Goal: Task Accomplishment & Management: Complete application form

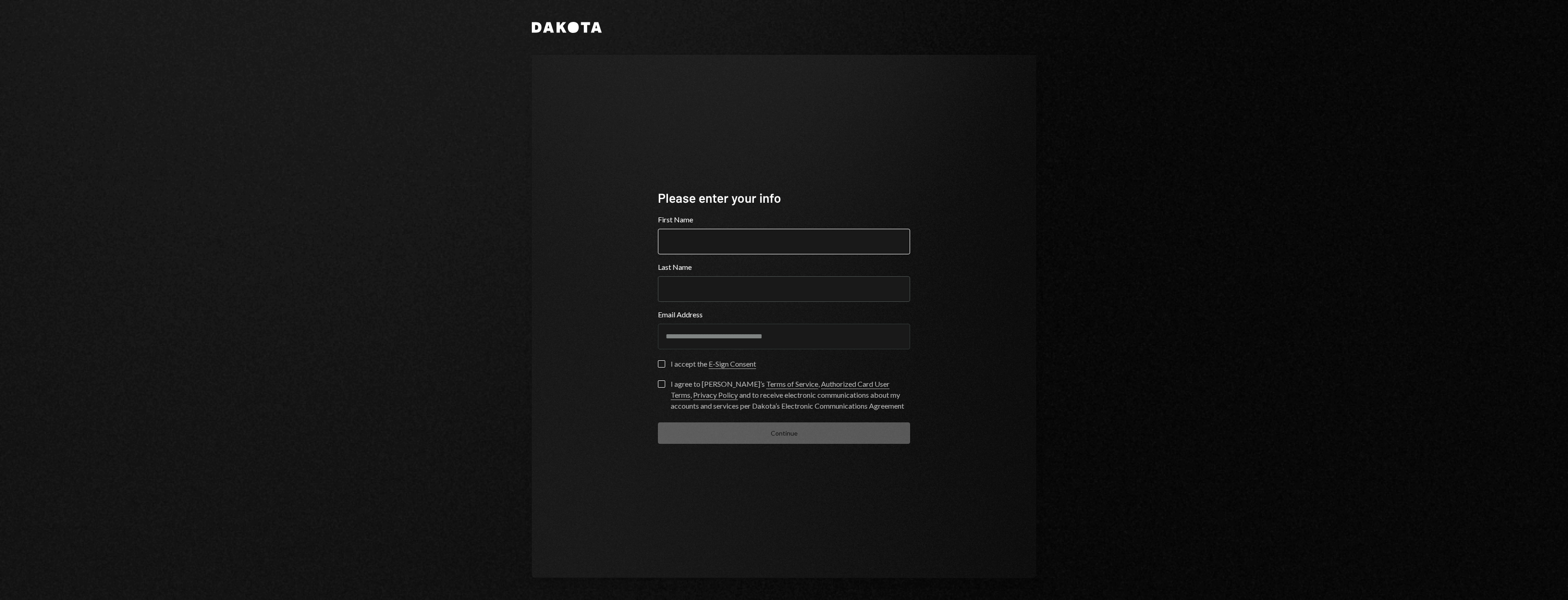
click at [765, 239] on input "First Name" at bounding box center [784, 241] width 252 height 25
type input "******"
click at [690, 361] on div "I accept the E-Sign Consent" at bounding box center [713, 364] width 85 height 11
click at [665, 361] on button "I accept the E-Sign Consent" at bounding box center [662, 364] width 7 height 7
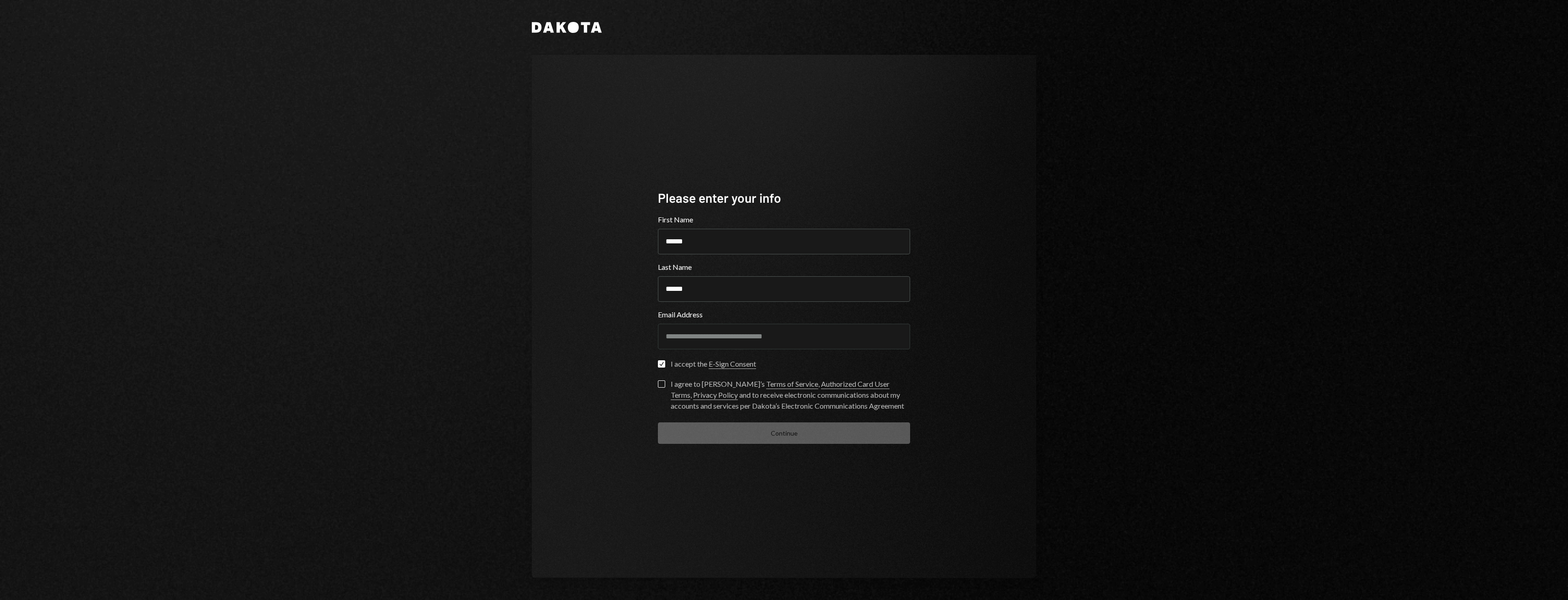
click at [678, 388] on div "I agree to [PERSON_NAME]’s Terms of Service , Authorized Card User Terms , Priv…" at bounding box center [790, 395] width 239 height 33
click at [665, 388] on button "I agree to [PERSON_NAME]’s Terms of Service , Authorized Card User Terms , Priv…" at bounding box center [662, 384] width 7 height 7
click at [734, 431] on button "Continue" at bounding box center [784, 432] width 252 height 21
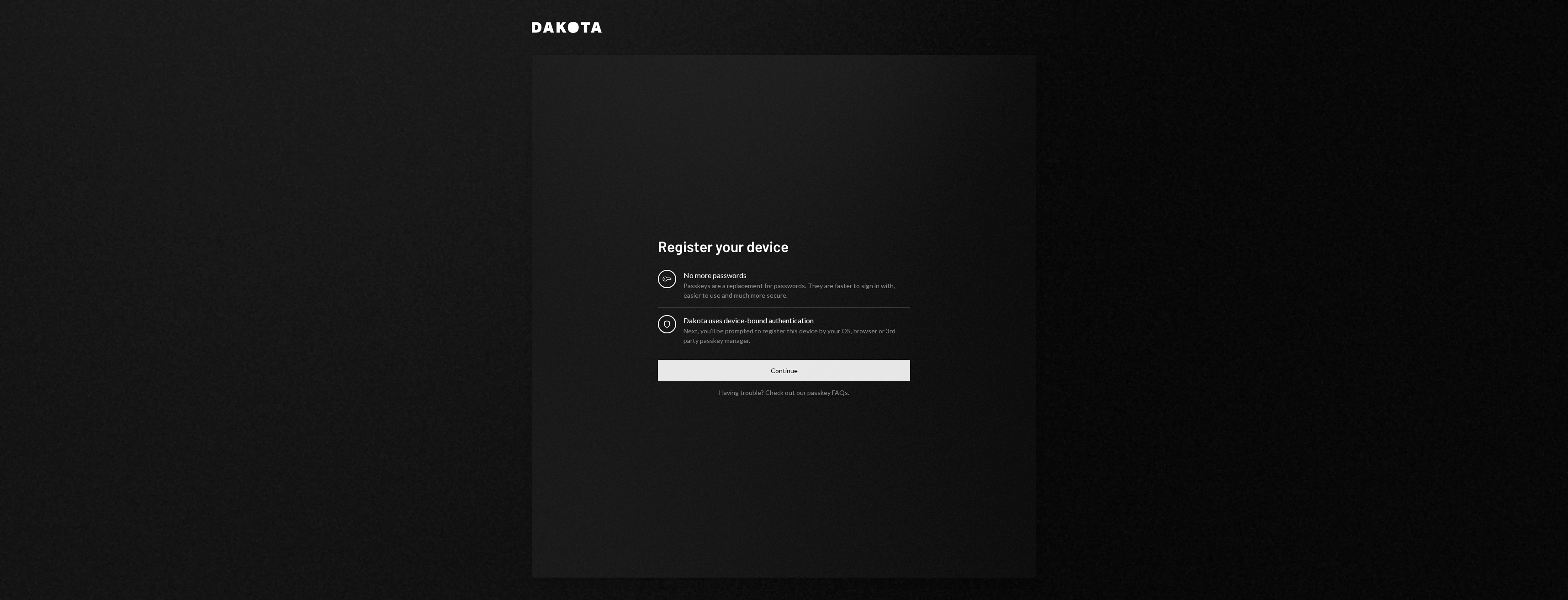
click at [713, 368] on button "Continue" at bounding box center [784, 370] width 252 height 21
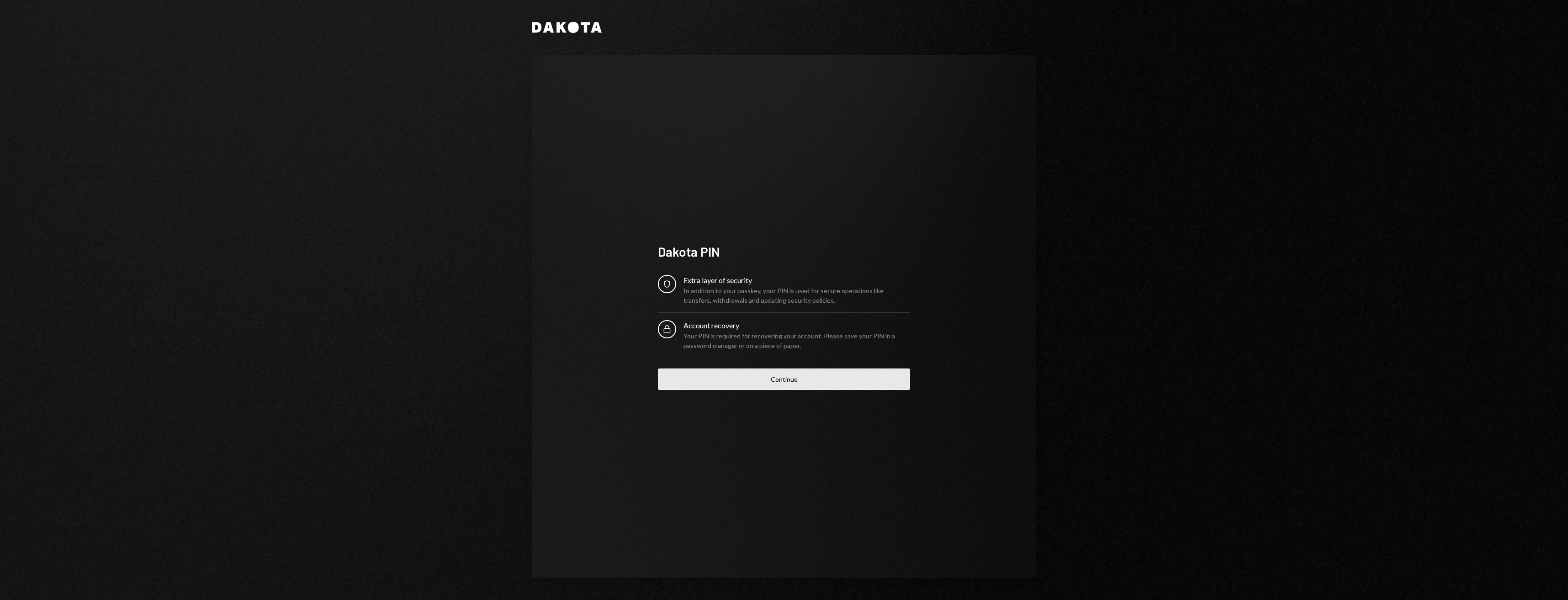
click at [727, 381] on button "Continue" at bounding box center [784, 379] width 252 height 21
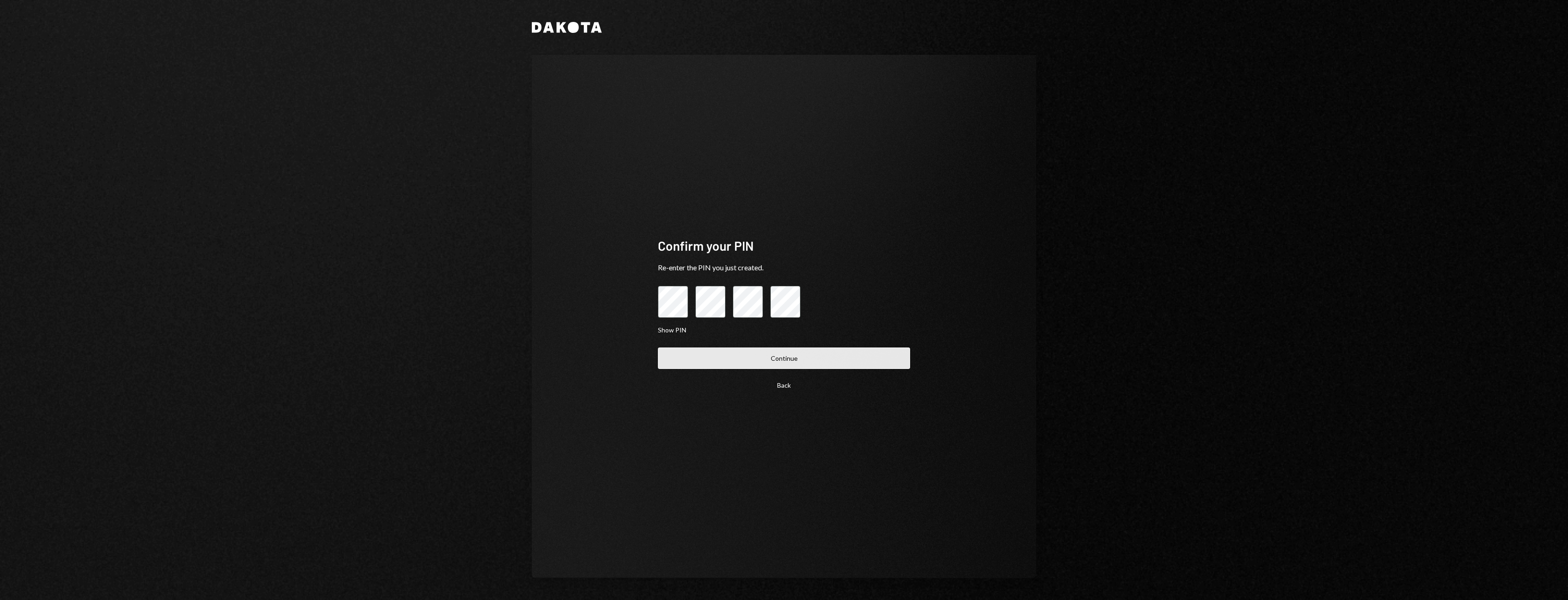
click at [725, 366] on button "Continue" at bounding box center [784, 358] width 252 height 21
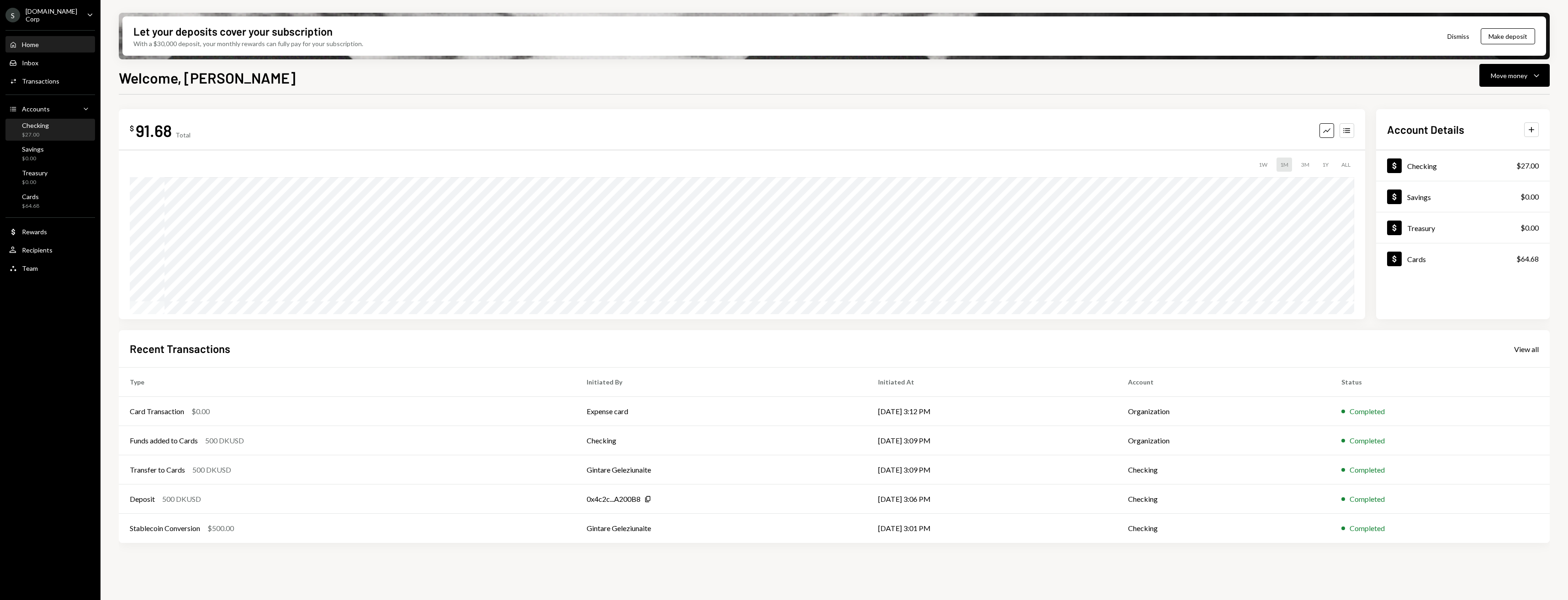
click at [62, 124] on div "Checking $27.00" at bounding box center [50, 130] width 83 height 18
